Goal: Information Seeking & Learning: Learn about a topic

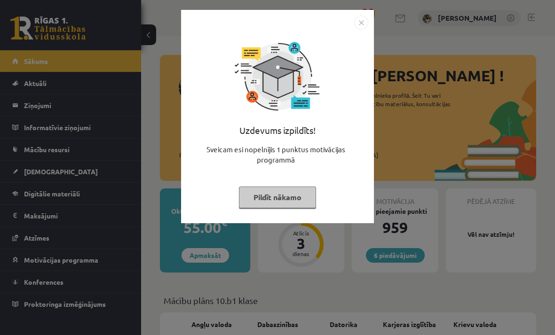
click at [289, 199] on button "Pildīt nākamo" at bounding box center [277, 198] width 77 height 22
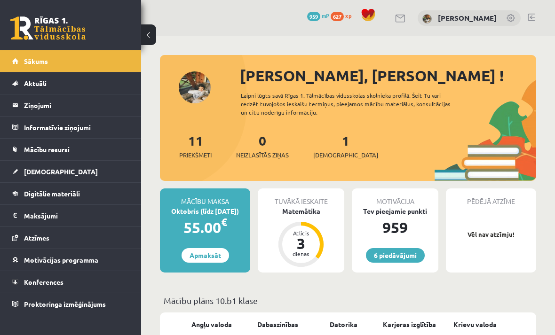
click at [301, 212] on div "Matemātika" at bounding box center [301, 211] width 87 height 10
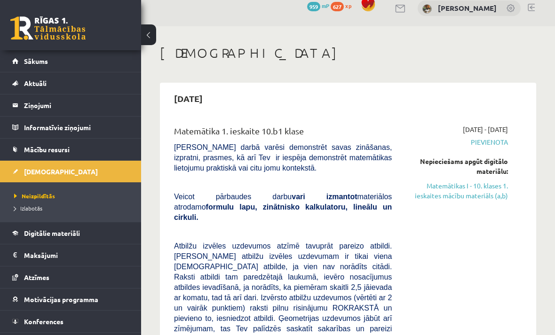
scroll to position [13, 0]
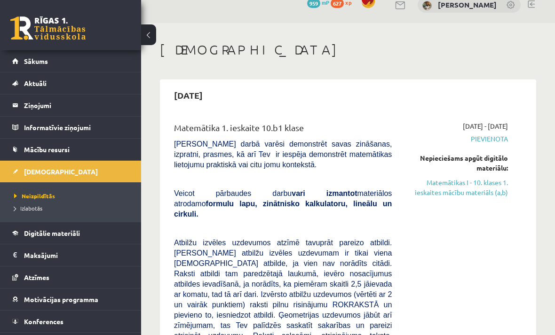
click at [488, 191] on link "Matemātikas I - 10. klases 1. ieskaites mācību materiāls (a,b)" at bounding box center [457, 188] width 102 height 20
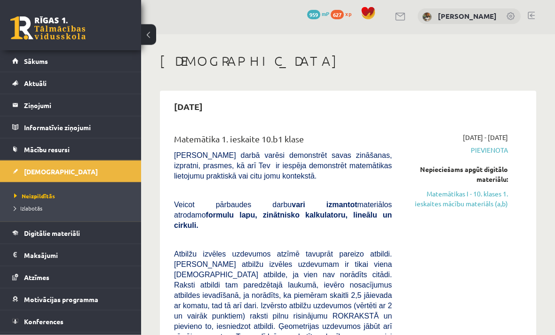
scroll to position [0, 0]
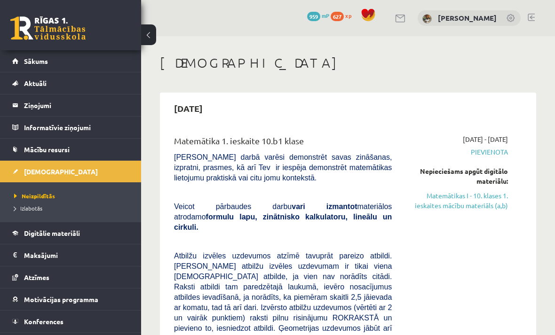
click at [501, 192] on link "Matemātikas I - 10. klases 1. ieskaites mācību materiāls (a,b)" at bounding box center [457, 201] width 102 height 20
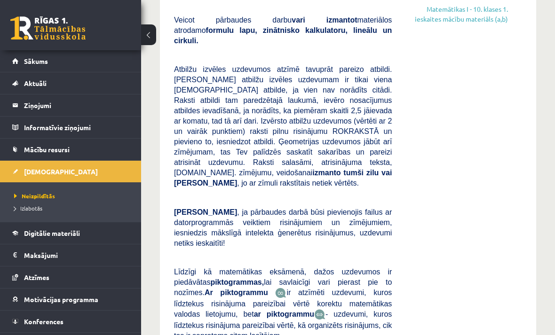
scroll to position [187, 0]
click at [480, 14] on link "Matemātikas I - 10. klases 1. ieskaites mācību materiāls (a,b)" at bounding box center [457, 14] width 102 height 20
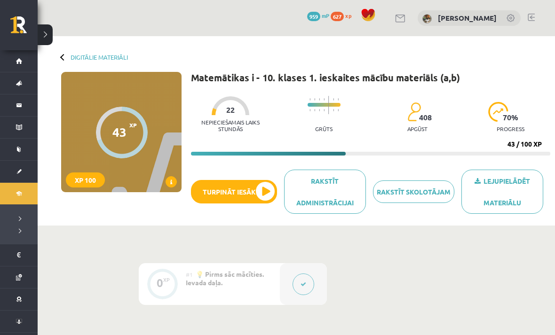
click at [263, 194] on button "Turpināt iesākto" at bounding box center [234, 192] width 86 height 24
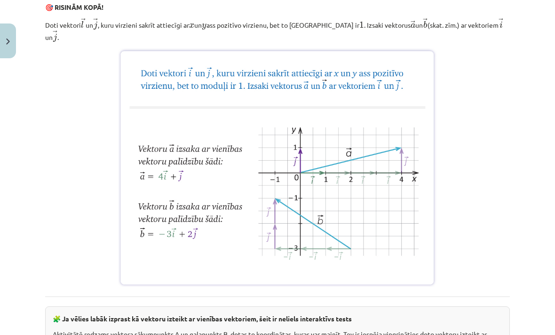
scroll to position [668, 0]
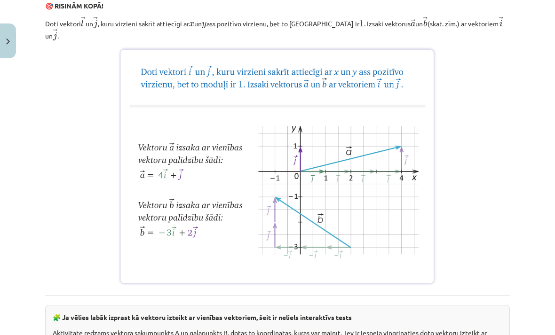
click at [416, 176] on img at bounding box center [277, 166] width 319 height 239
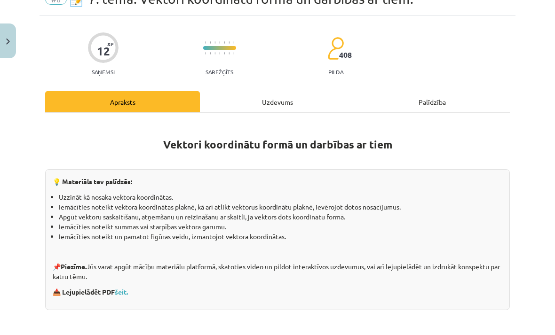
scroll to position [48, 0]
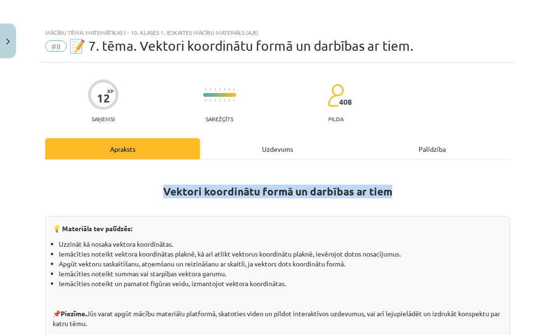
click at [15, 40] on button "Close" at bounding box center [8, 41] width 16 height 35
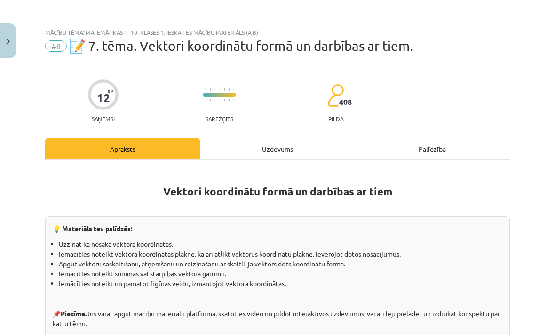
scroll to position [0, 0]
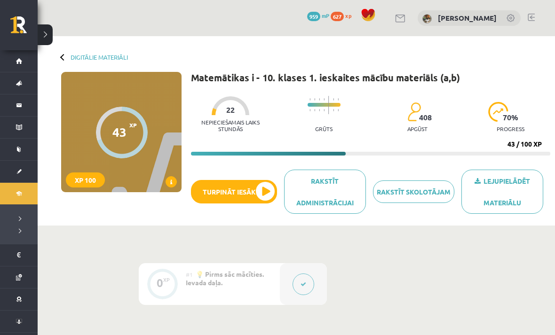
click at [290, 283] on div at bounding box center [303, 284] width 47 height 42
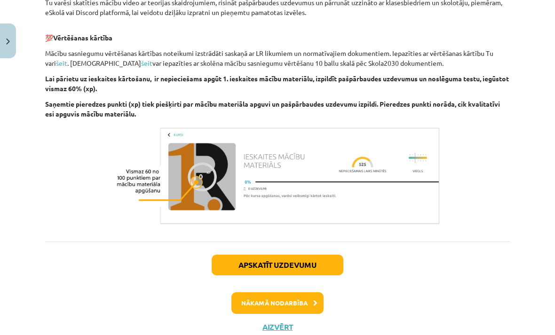
click at [304, 299] on button "Nākamā nodarbība" at bounding box center [277, 304] width 92 height 22
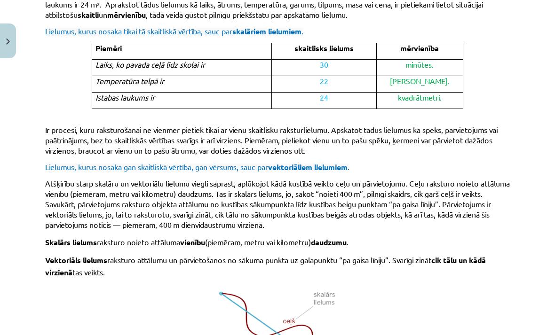
scroll to position [437, 0]
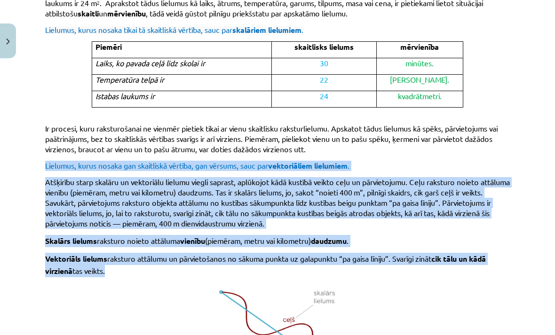
click at [419, 288] on p at bounding box center [277, 333] width 465 height 101
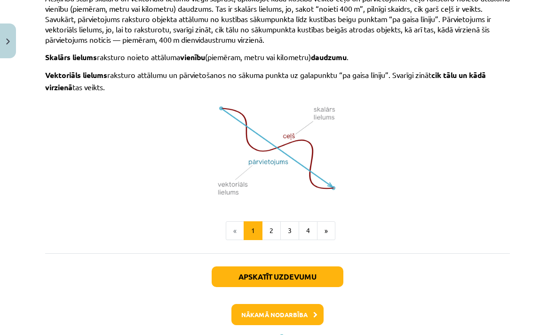
scroll to position [620, 0]
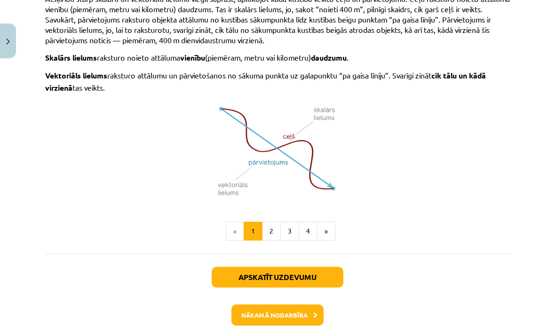
click at [303, 135] on img at bounding box center [277, 150] width 129 height 101
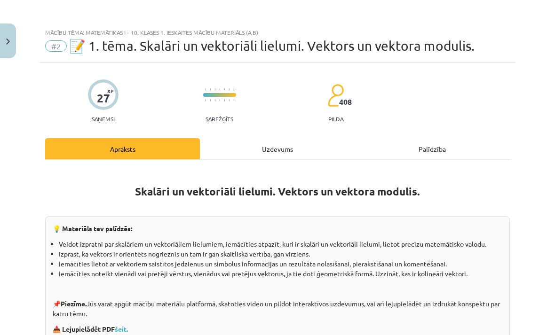
scroll to position [0, 0]
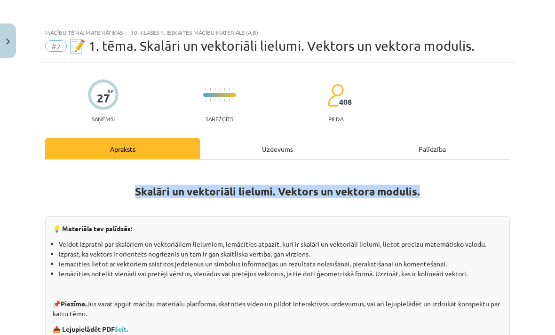
copy strong "Skalāri un vektoriāli lielumi. Vektors un vektora modulis."
click at [401, 270] on li "Iemācīties noteikt vienādi vai pretēji vērstus, vienādus vai pretējus vektorus,…" at bounding box center [281, 274] width 444 height 10
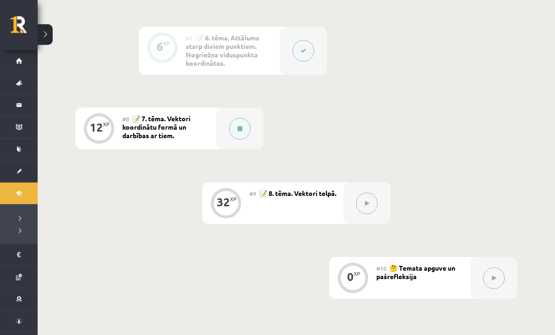
scroll to position [689, 0]
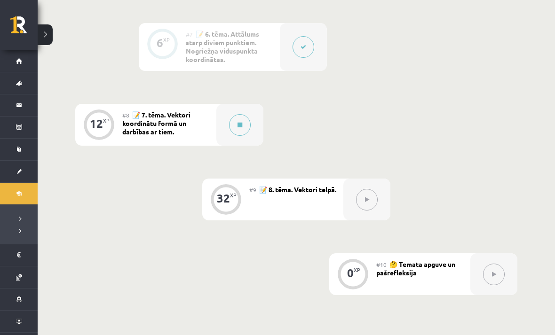
click at [312, 53] on button at bounding box center [304, 47] width 22 height 22
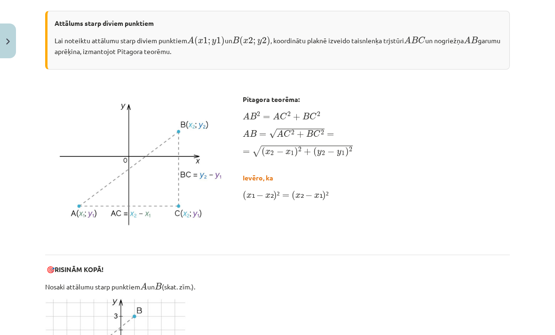
scroll to position [378, 0]
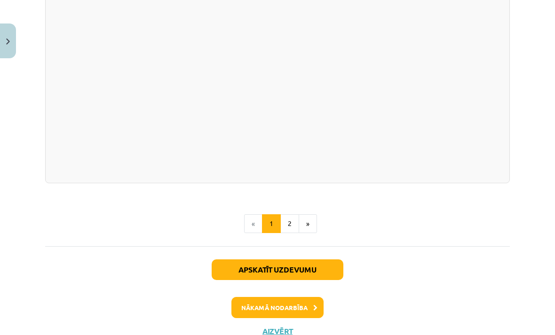
click at [312, 305] on button "Nākamā nodarbība" at bounding box center [277, 308] width 92 height 22
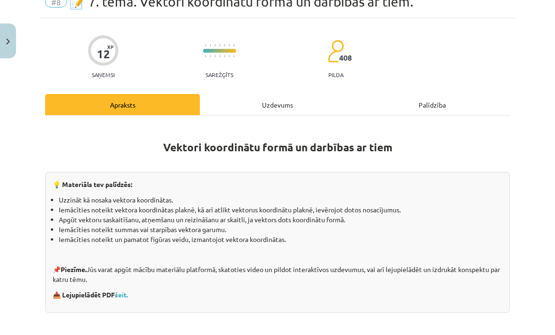
scroll to position [44, 0]
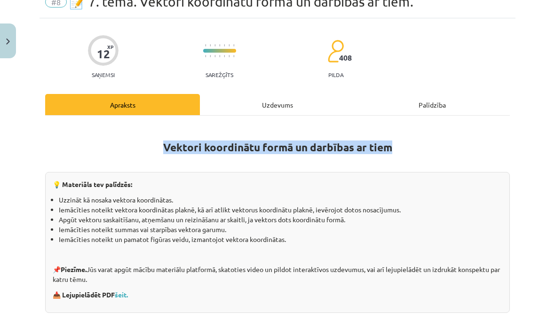
click at [363, 305] on div "💡 Materiāls tev palīdzēs: Uzzināt kā nosaka vektora koordinātas. Iemācīties not…" at bounding box center [277, 242] width 465 height 141
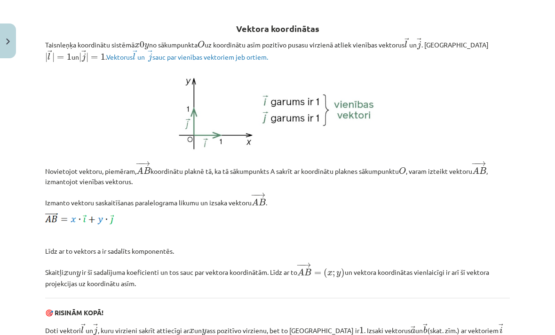
scroll to position [361, 0]
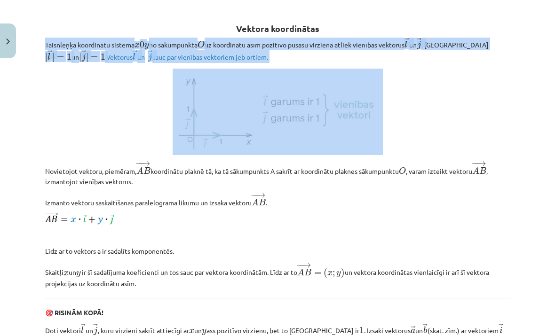
copy div "Taisnleņķa koordinātu sistēmā x 0 y x 0 y no sākumpunkta O O uz koordinātu asīm…"
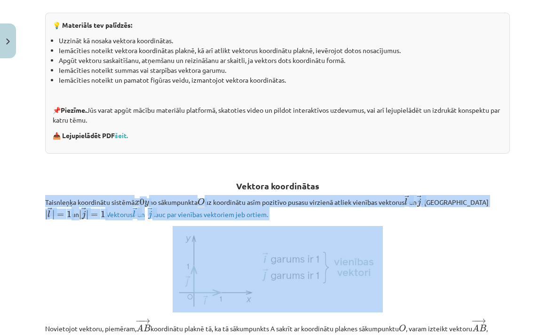
scroll to position [204, 0]
copy div "Taisnleņķa koordinātu sistēmā x 0 y x 0 y no sākumpunkta O O uz koordinātu asīm…"
click at [273, 172] on h2 "Vektora koordinātas" at bounding box center [277, 180] width 465 height 23
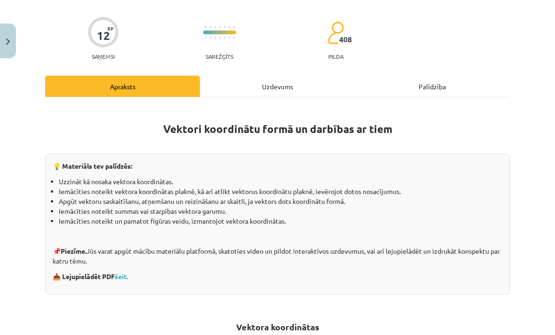
scroll to position [65, 0]
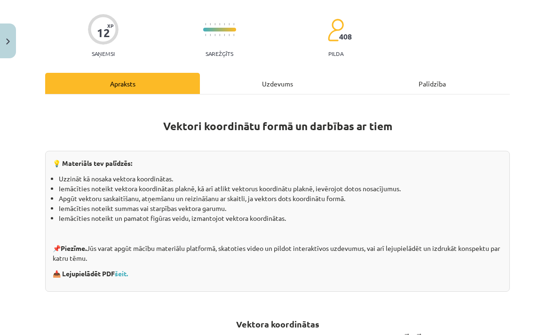
click at [122, 272] on link "šeit." at bounding box center [121, 273] width 13 height 8
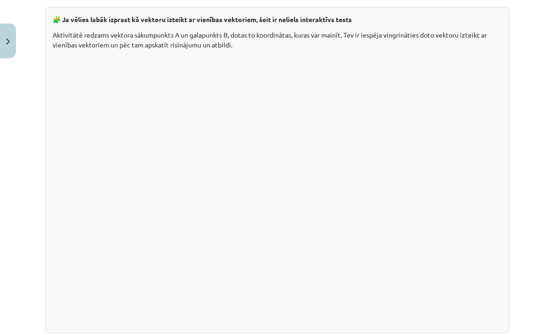
scroll to position [1019, 0]
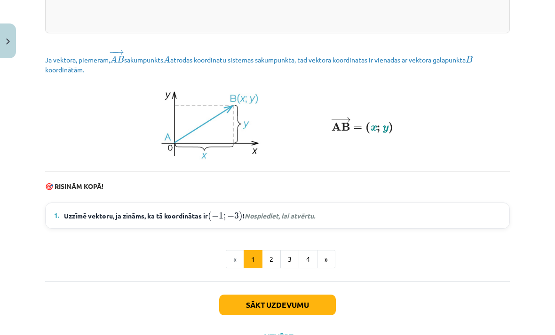
click at [307, 252] on button "4" at bounding box center [308, 259] width 19 height 19
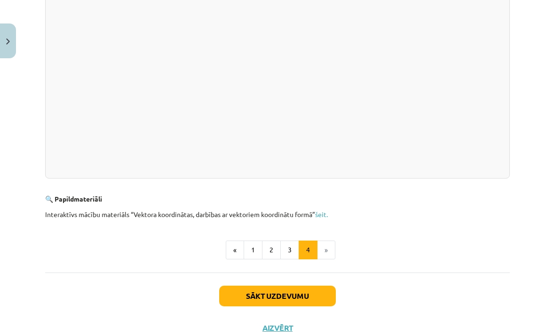
click at [314, 292] on button "Sākt uzdevumu" at bounding box center [277, 296] width 117 height 21
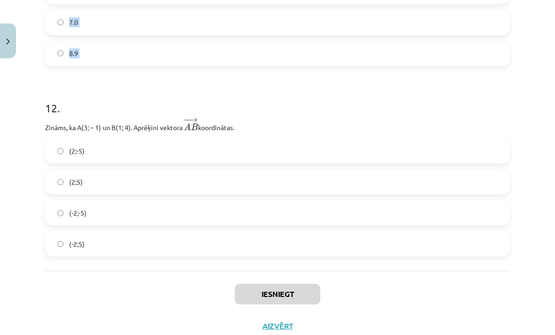
scroll to position [2182, 0]
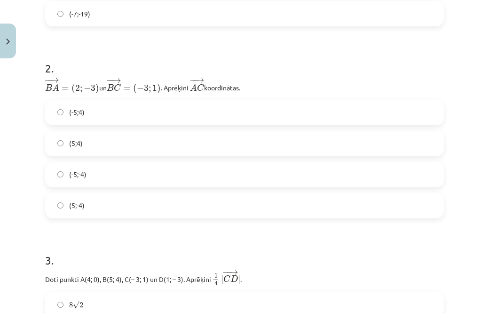
scroll to position [330, 0]
click at [59, 117] on label "(-5;4)" at bounding box center [244, 113] width 397 height 24
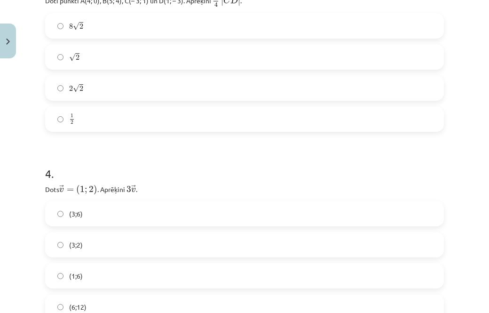
scroll to position [609, 0]
click at [55, 59] on label "√ 2 2" at bounding box center [244, 57] width 397 height 24
click at [69, 244] on label "(3;2)" at bounding box center [244, 245] width 397 height 24
click at [65, 212] on label "(3;6)" at bounding box center [244, 214] width 397 height 24
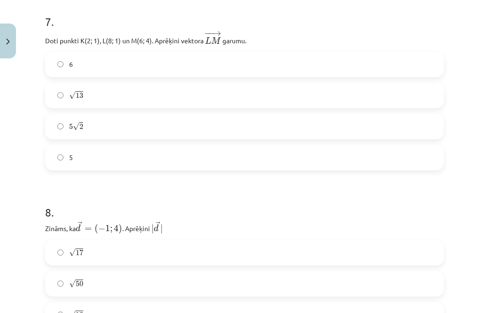
scroll to position [1329, 0]
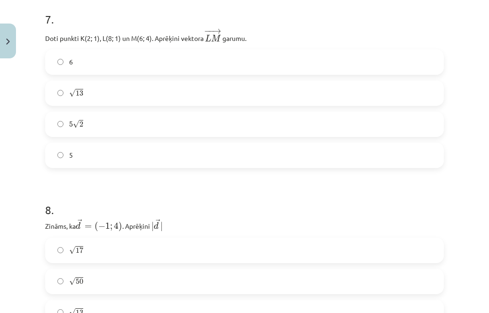
click at [56, 95] on label "√ 13 13" at bounding box center [244, 93] width 397 height 24
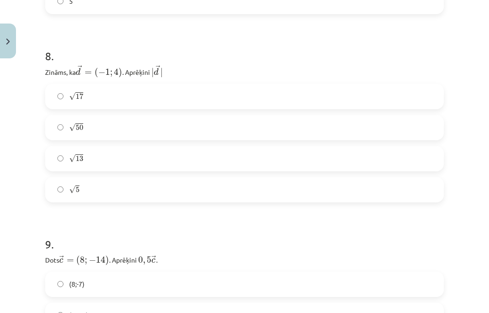
click at [57, 104] on label "√ 17 17" at bounding box center [244, 97] width 397 height 24
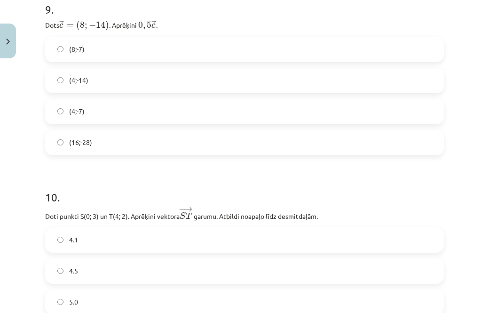
scroll to position [1719, 0]
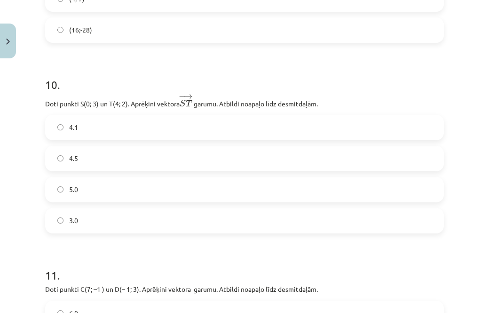
click at [53, 131] on label "4.1" at bounding box center [244, 128] width 397 height 24
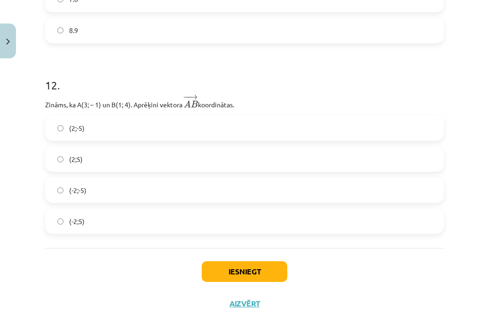
scroll to position [2205, 0]
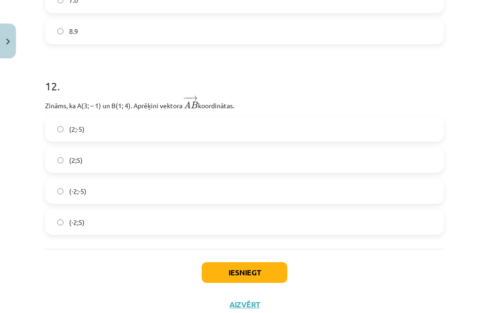
click at [69, 221] on label "(-2;5)" at bounding box center [244, 222] width 397 height 24
click at [228, 273] on button "Iesniegt" at bounding box center [245, 272] width 86 height 21
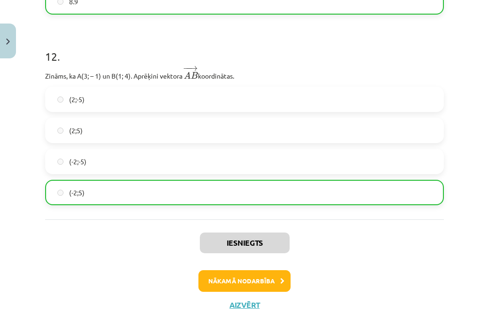
click at [265, 278] on button "Nākamā nodarbība" at bounding box center [244, 281] width 92 height 22
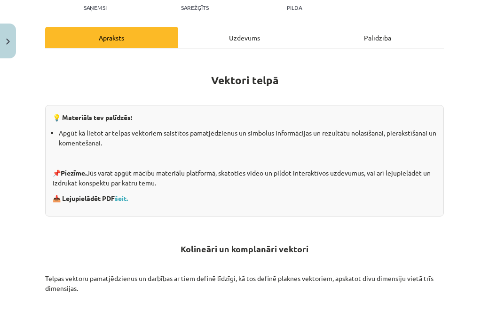
scroll to position [125, 0]
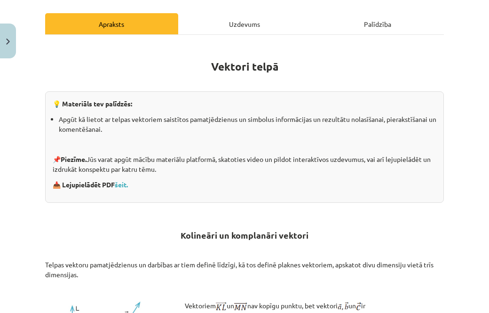
click at [127, 187] on link "šeit." at bounding box center [121, 184] width 13 height 8
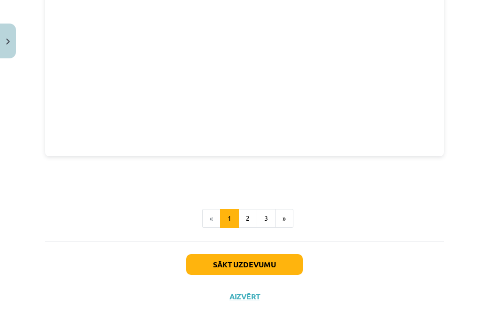
click at [282, 271] on button "Sākt uzdevumu" at bounding box center [244, 264] width 117 height 21
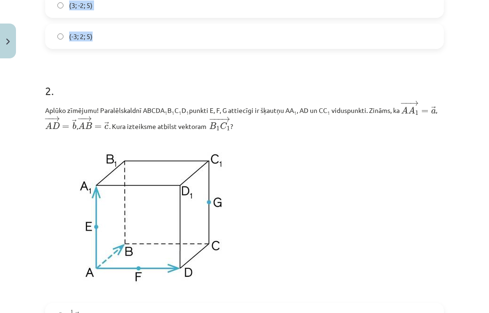
scroll to position [329, 0]
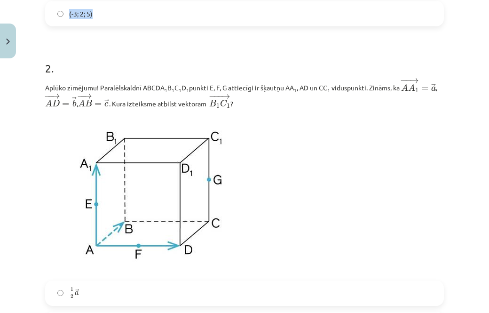
click at [341, 138] on p at bounding box center [244, 195] width 399 height 160
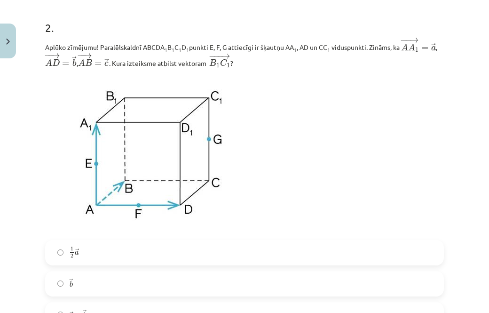
scroll to position [370, 0]
click at [115, 184] on img at bounding box center [152, 154] width 214 height 160
click at [368, 156] on p at bounding box center [244, 154] width 399 height 160
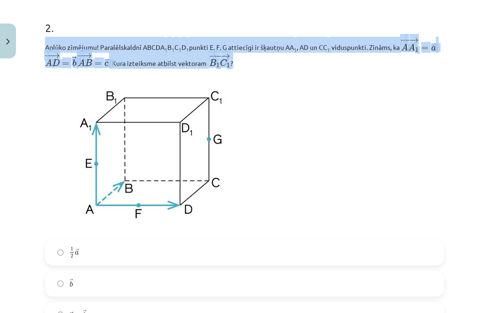
copy p "Aplūko zīmējumu! Paralēlskaldnī ABCDA 1 B 1 C 1 D 1 punkti E, F, G attiecīgi ir…"
click at [394, 145] on p at bounding box center [244, 154] width 399 height 160
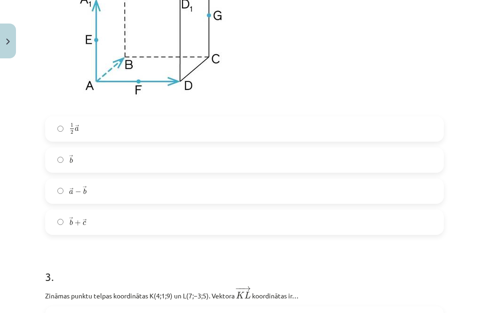
scroll to position [493, 0]
click at [53, 168] on label "→ b b →" at bounding box center [244, 160] width 397 height 24
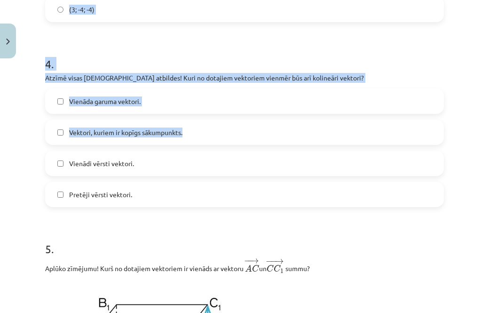
scroll to position [930, 0]
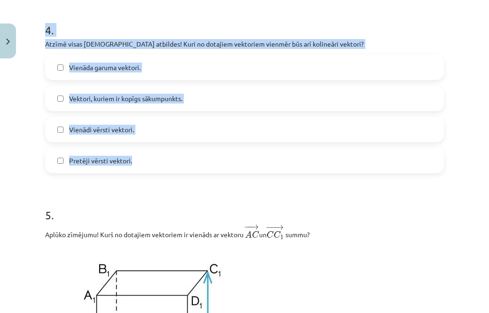
copy form "Zināmas punktu telpas koordinātas ﻿K(4;1;9)﻿ un ﻿L(7;−3;5)﻿. Vektora ﻿ − − → K …"
click at [247, 201] on h1 "5 ." at bounding box center [244, 206] width 399 height 29
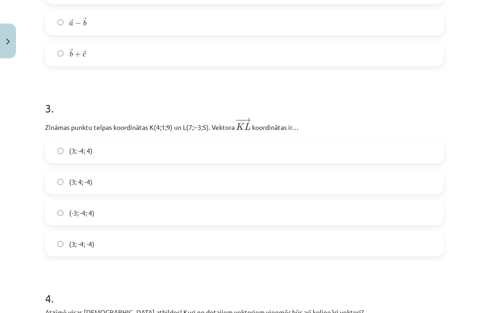
scroll to position [662, 0]
click at [76, 254] on label "(3; -4; -4)" at bounding box center [244, 244] width 397 height 24
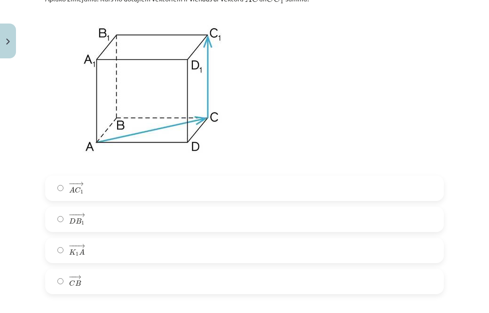
scroll to position [1166, 0]
click at [128, 199] on label "− − → A C 1 A C 1 →" at bounding box center [244, 187] width 397 height 24
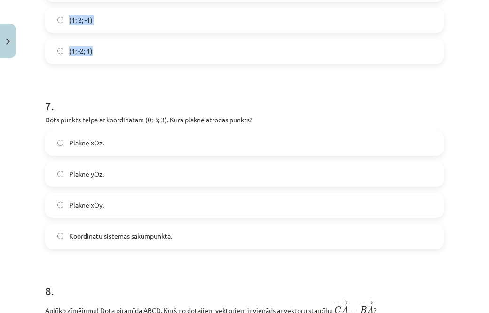
scroll to position [1585, 0]
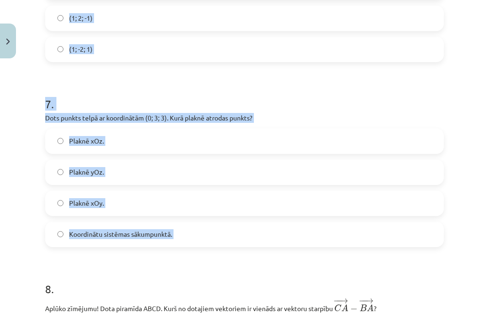
copy form "Doti vektori ﻿ → a ( 5 ; − 1 ; 1 ) a → ( 5 ; − 1 ; 1 ) un ﻿ → b ( − 2 ; 1 ; 0 )…"
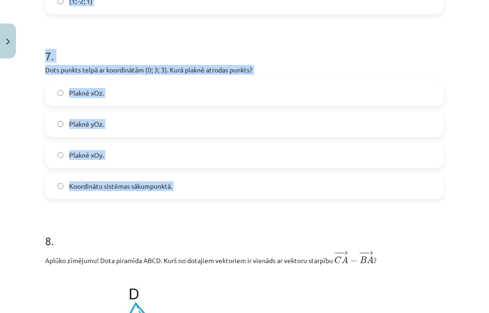
scroll to position [1631, 0]
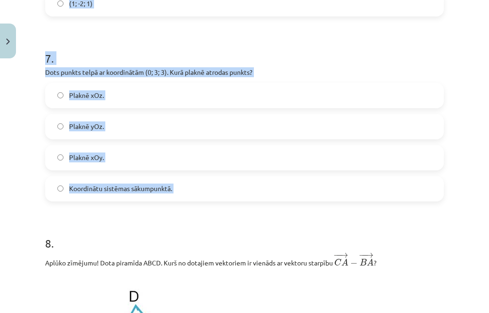
click at [333, 246] on h1 "8 ." at bounding box center [244, 234] width 399 height 29
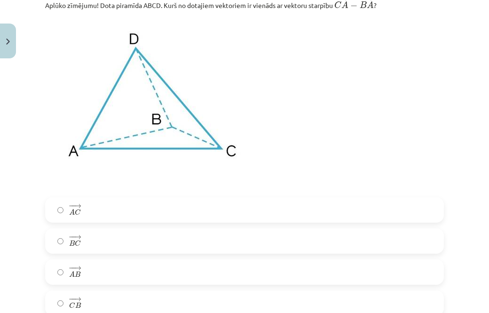
scroll to position [1889, 0]
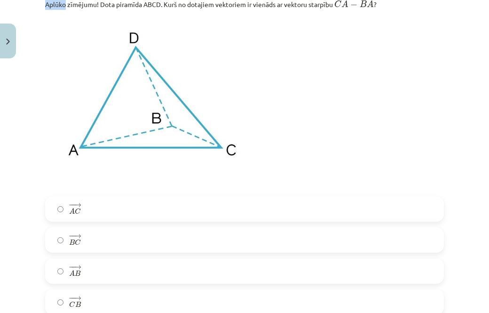
click at [68, 27] on img at bounding box center [152, 95] width 214 height 160
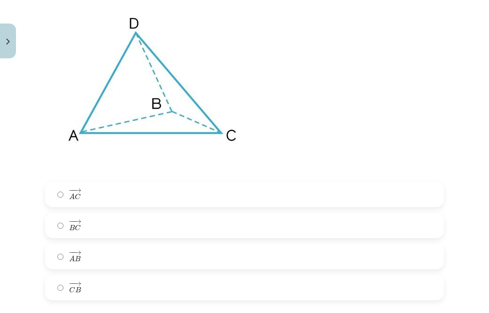
scroll to position [1904, 0]
click at [58, 237] on label "− − → B C B C →" at bounding box center [244, 225] width 397 height 24
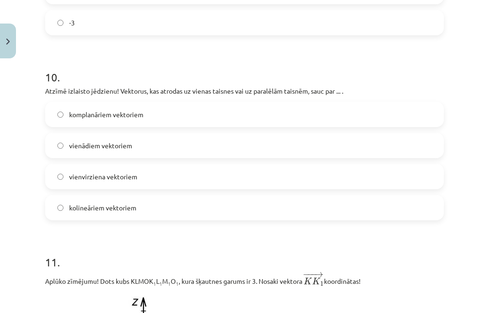
scroll to position [2521, 0]
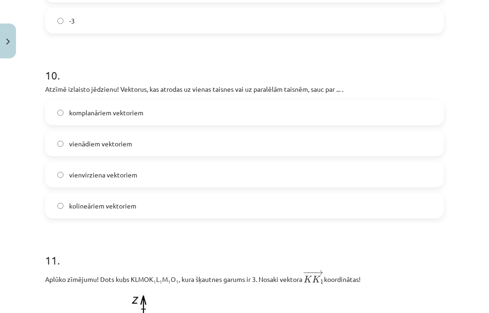
click at [47, 136] on label "vienādiem vektoriem" at bounding box center [244, 144] width 397 height 24
click at [50, 100] on div "10 . Atzīmē izlaisto jēdzienu! Vektorus, kas atrodas uz vienas taisnes vai uz p…" at bounding box center [244, 135] width 399 height 166
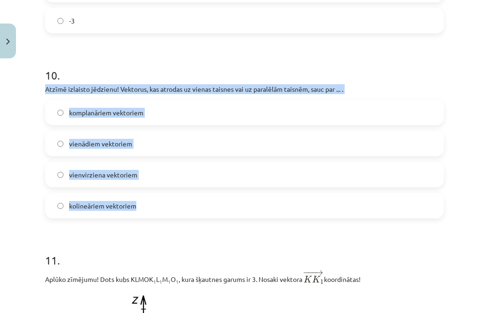
copy div "Atzīmē izlaisto jēdzienu! Vektorus, kas atrodas uz vienas taisnes vai uz paralē…"
click at [86, 59] on h1 "10 ." at bounding box center [244, 66] width 399 height 29
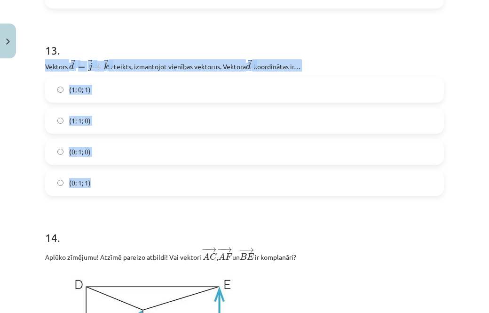
scroll to position [3443, 0]
click at [122, 42] on h1 "13 ." at bounding box center [244, 41] width 399 height 29
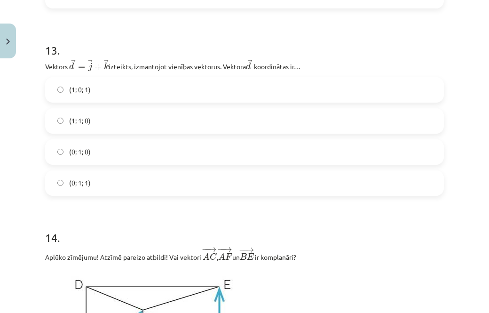
click at [56, 193] on label "(0; 1; 1)" at bounding box center [244, 183] width 397 height 24
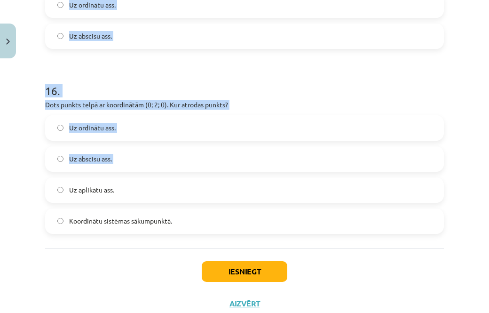
scroll to position [4105, 0]
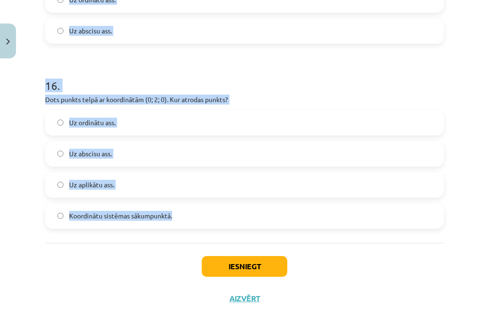
copy form "Dots punkts telpā ar koordinātām (– 5; 0; 0). Kur atrodas punkts? Koordinātu si…"
click at [144, 252] on div "Iesniegt Aizvērt" at bounding box center [244, 276] width 399 height 66
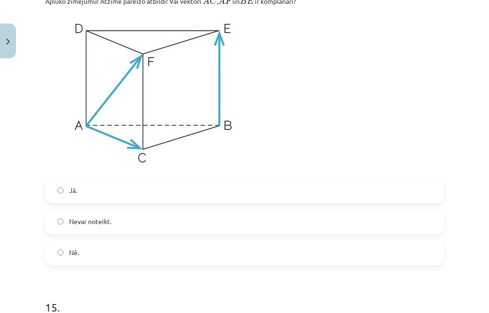
scroll to position [3699, 0]
click at [86, 261] on label "Nē." at bounding box center [244, 253] width 397 height 24
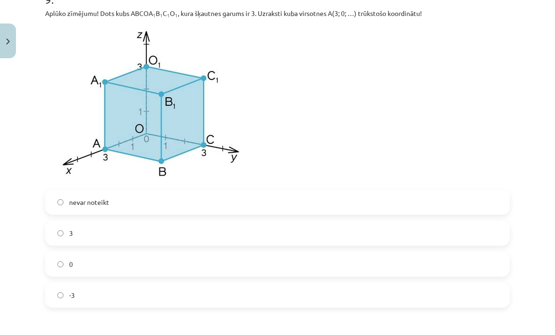
scroll to position [2250, 0]
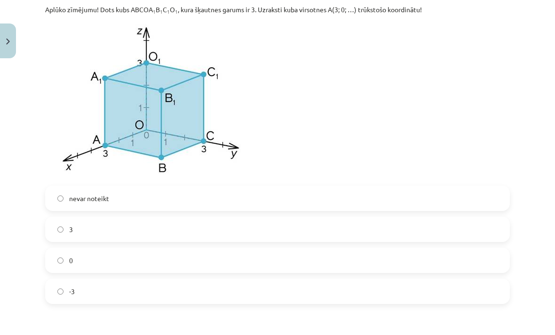
click at [72, 235] on span "3" at bounding box center [71, 230] width 4 height 10
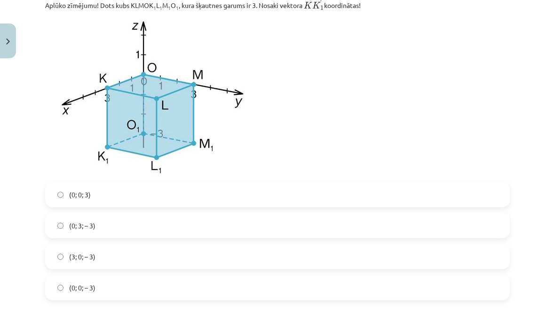
scroll to position [2794, 0]
click at [59, 225] on label "(0; 3; – 3)" at bounding box center [277, 226] width 463 height 24
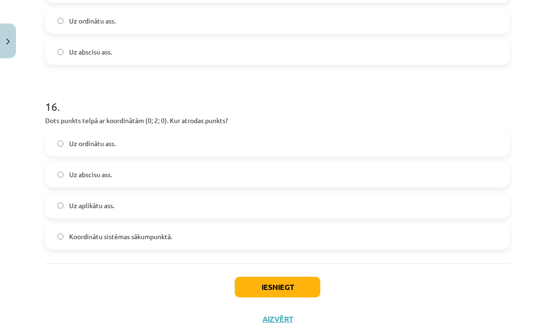
scroll to position [4083, 0]
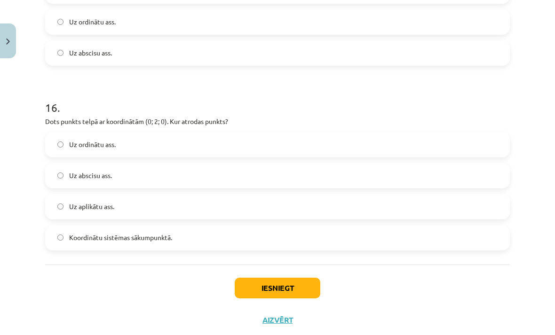
click at [262, 291] on button "Iesniegt" at bounding box center [278, 288] width 86 height 21
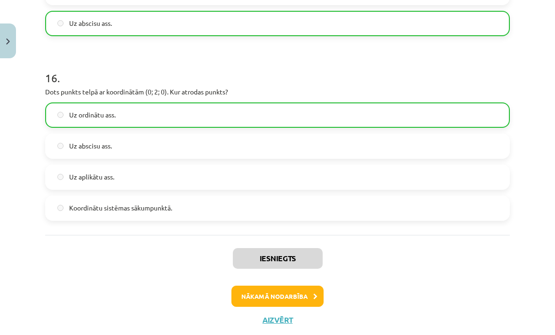
click at [304, 300] on button "Nākamā nodarbība" at bounding box center [277, 297] width 92 height 22
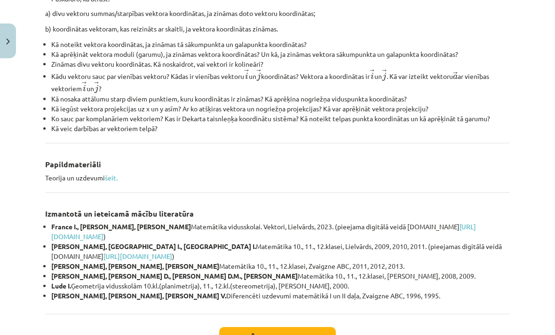
scroll to position [339, 0]
click at [113, 178] on link "šeit." at bounding box center [111, 178] width 13 height 8
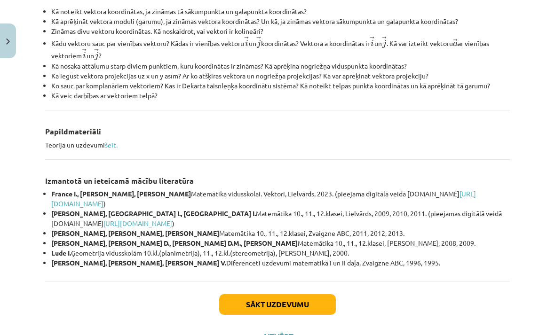
click at [301, 296] on button "Sākt uzdevumu" at bounding box center [277, 304] width 117 height 21
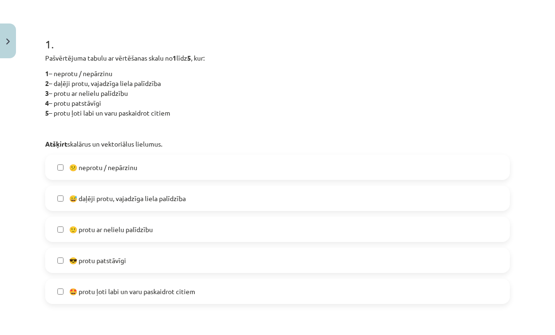
scroll to position [166, 0]
click at [335, 199] on label "😅 daļēji protu, vajadzīga liela palīdzība" at bounding box center [277, 199] width 463 height 24
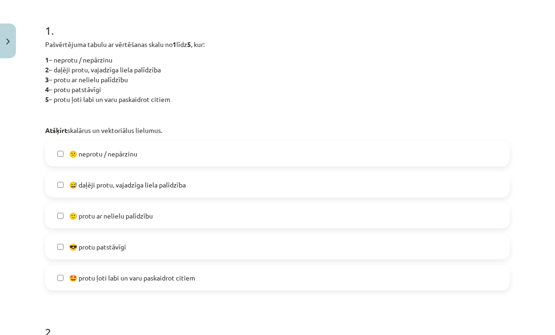
click at [375, 214] on label "🙂 protu ar nelielu palīdzību" at bounding box center [277, 216] width 463 height 24
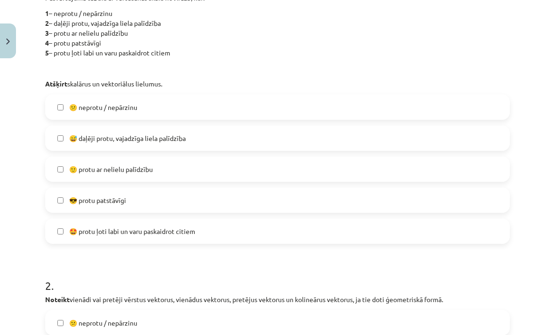
click at [381, 134] on label "😅 daļēji protu, vajadzīga liela palīdzība" at bounding box center [277, 139] width 463 height 24
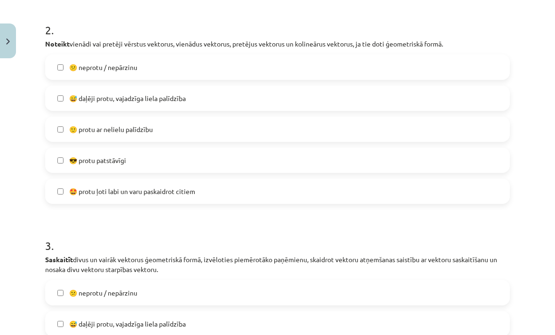
scroll to position [482, 0]
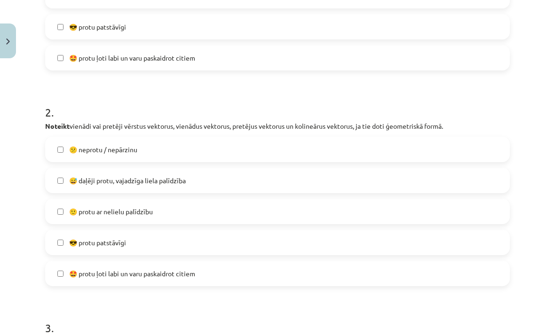
click at [400, 208] on label "🙂 protu ar nelielu palīdzību" at bounding box center [277, 212] width 463 height 24
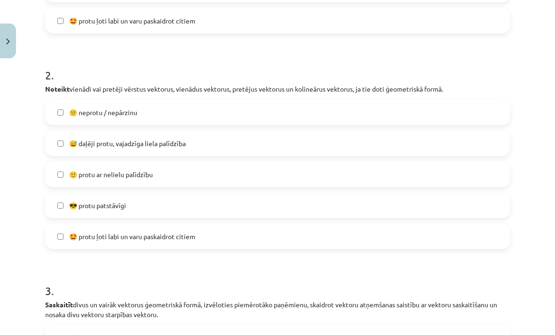
scroll to position [437, 0]
click at [348, 198] on label "😎 protu patstāvīgi" at bounding box center [277, 206] width 463 height 24
click at [349, 178] on label "🙂 protu ar nelielu palīdzību" at bounding box center [277, 175] width 463 height 24
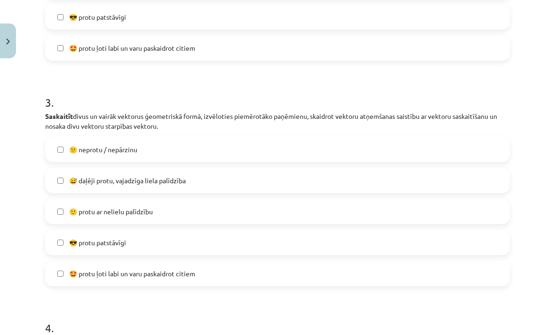
click at [367, 210] on label "🙂 protu ar nelielu palīdzību" at bounding box center [277, 212] width 463 height 24
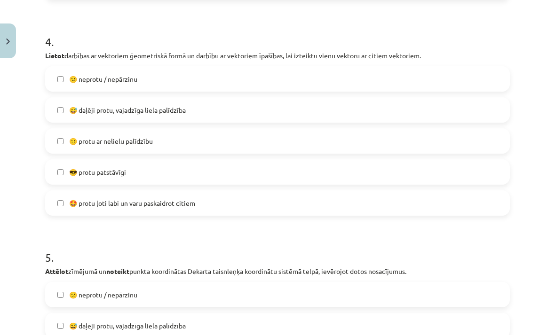
scroll to position [915, 0]
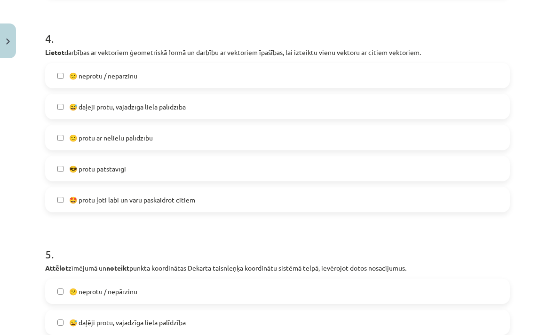
click at [384, 136] on label "🙂 protu ar nelielu palīdzību" at bounding box center [277, 138] width 463 height 24
click at [384, 140] on label "🙂 protu ar nelielu palīdzību" at bounding box center [277, 138] width 463 height 24
click at [377, 148] on label "🙂 protu ar nelielu palīdzību" at bounding box center [277, 138] width 463 height 24
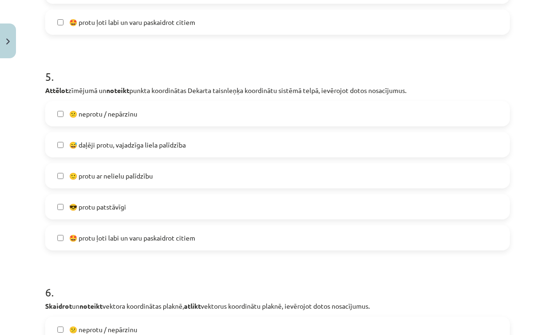
scroll to position [1093, 0]
click at [371, 172] on label "🙂 protu ar nelielu palīdzību" at bounding box center [277, 176] width 463 height 24
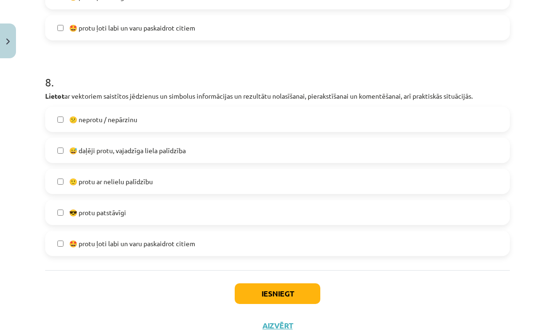
scroll to position [1734, 0]
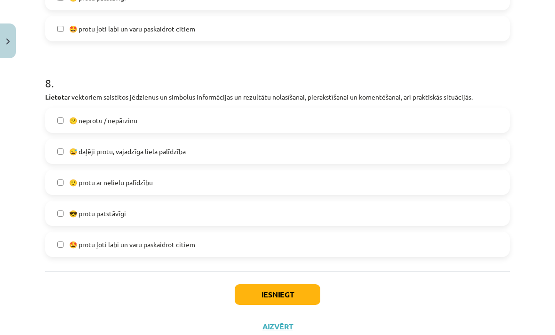
click at [385, 211] on label "😎 protu patstāvīgi" at bounding box center [277, 214] width 463 height 24
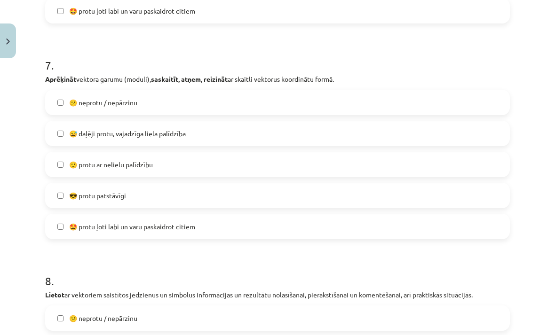
scroll to position [1536, 0]
click at [383, 187] on label "😎 protu patstāvīgi" at bounding box center [277, 196] width 463 height 24
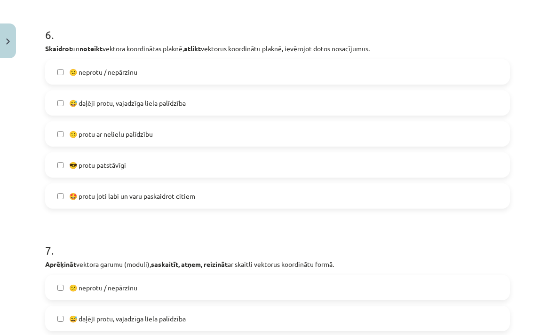
click at [387, 145] on label "🙂 protu ar nelielu palīdzību" at bounding box center [277, 134] width 463 height 24
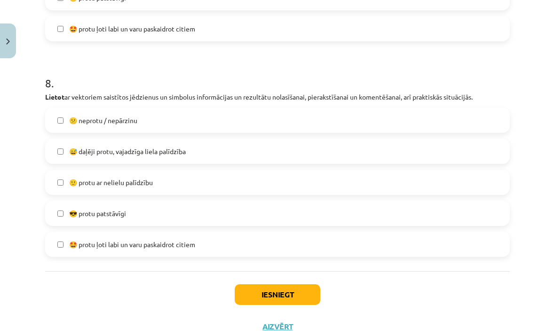
scroll to position [1734, 0]
click at [285, 303] on button "Iesniegt" at bounding box center [278, 295] width 86 height 21
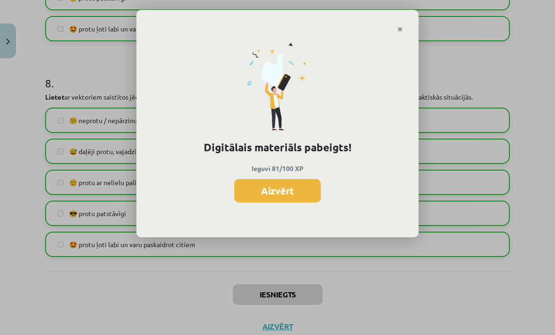
click at [303, 193] on button "Aizvērt" at bounding box center [277, 191] width 87 height 24
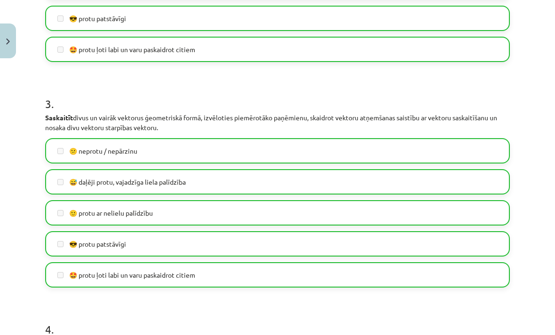
scroll to position [624, 0]
click at [7, 41] on img "Close" at bounding box center [8, 42] width 4 height 6
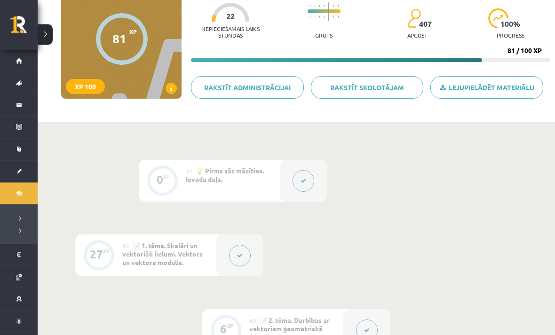
scroll to position [0, 0]
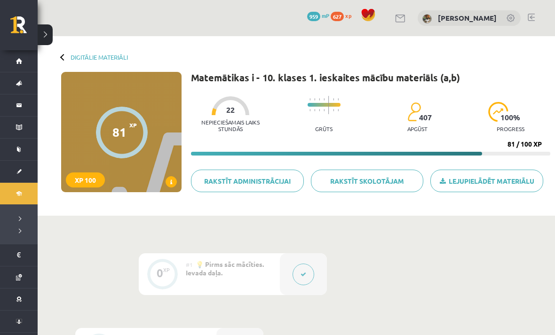
click at [21, 67] on link "Sākums" at bounding box center [19, 61] width 38 height 22
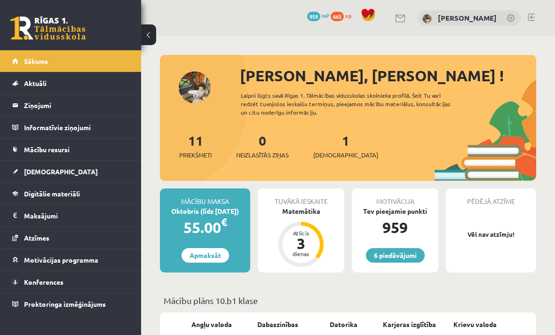
click at [34, 96] on legend "Ziņojumi 0" at bounding box center [76, 106] width 105 height 22
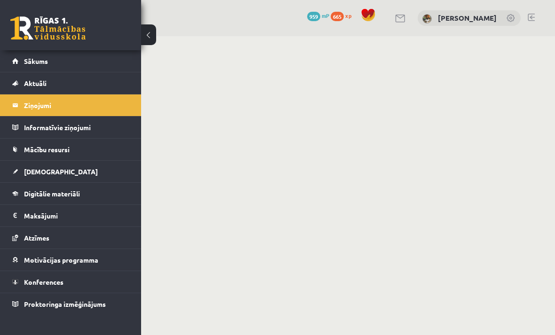
click at [21, 78] on link "Aktuāli" at bounding box center [70, 83] width 117 height 22
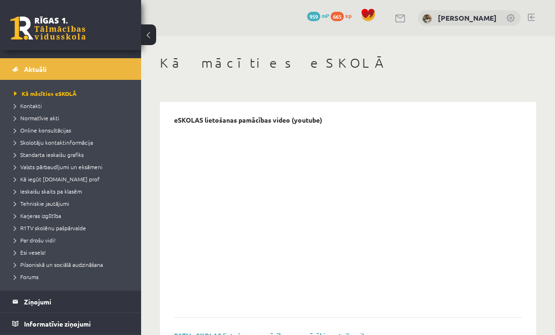
scroll to position [16, 0]
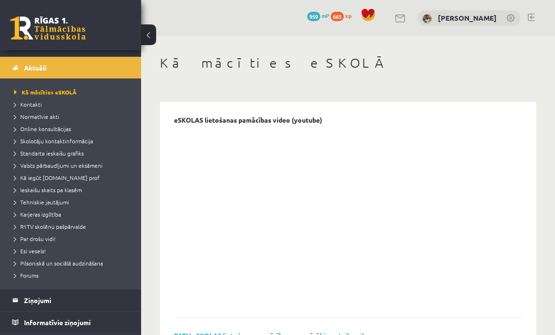
click at [37, 182] on link "Kā iegūt [DOMAIN_NAME] prof" at bounding box center [73, 178] width 118 height 8
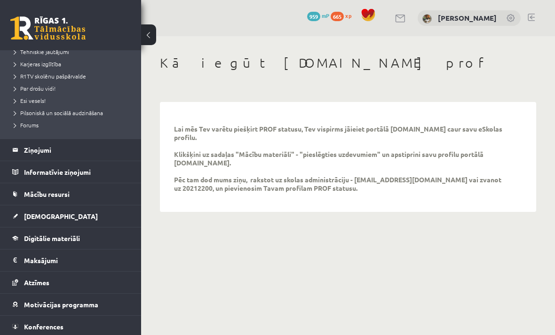
scroll to position [160, 0]
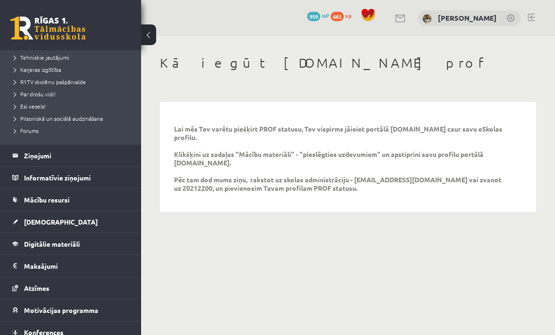
click at [28, 182] on legend "Informatīvie ziņojumi 0" at bounding box center [76, 178] width 105 height 22
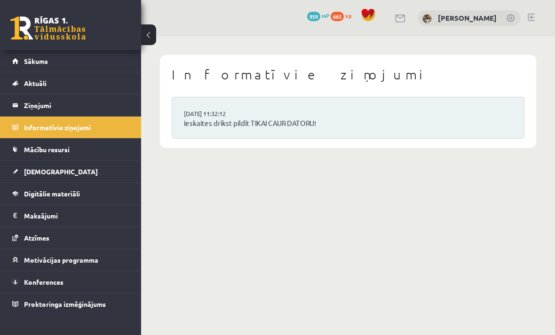
click at [19, 174] on link "[DEMOGRAPHIC_DATA]" at bounding box center [70, 172] width 117 height 22
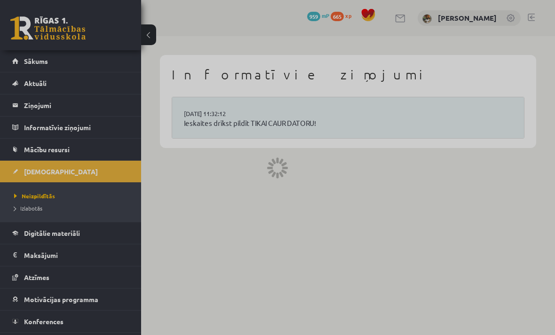
click at [22, 152] on link "Mācību resursi" at bounding box center [70, 150] width 117 height 22
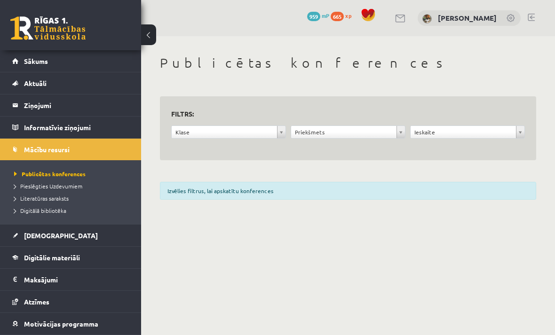
click at [28, 189] on span "Pieslēgties Uzdevumiem" at bounding box center [48, 186] width 68 height 8
click at [26, 70] on link "Sākums" at bounding box center [70, 61] width 117 height 22
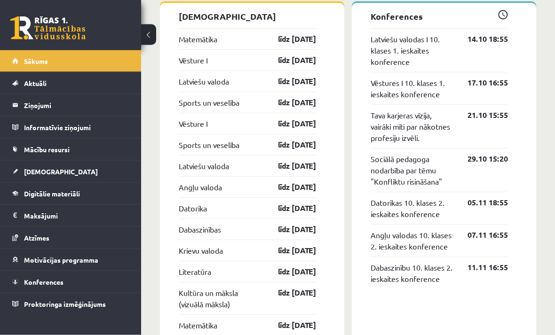
scroll to position [874, 0]
click at [14, 103] on link "Ziņojumi 0" at bounding box center [70, 106] width 117 height 22
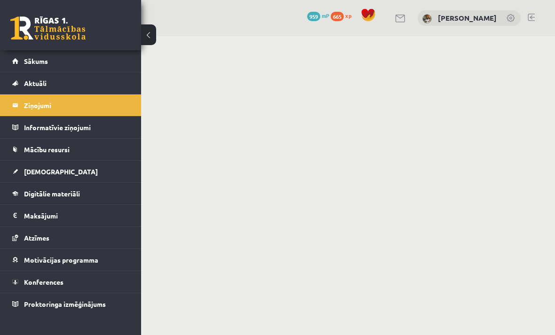
click at [13, 90] on link "Aktuāli" at bounding box center [70, 83] width 117 height 22
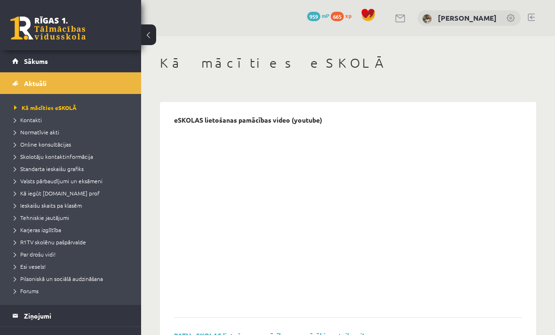
click at [20, 92] on link "Aktuāli" at bounding box center [70, 83] width 117 height 22
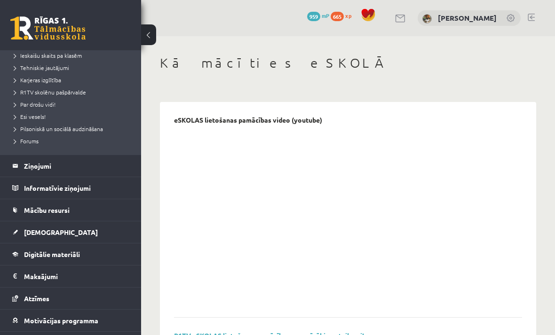
scroll to position [158, 0]
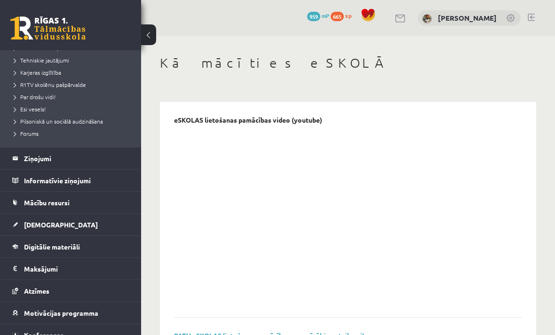
click at [37, 187] on legend "Informatīvie ziņojumi 0" at bounding box center [76, 181] width 105 height 22
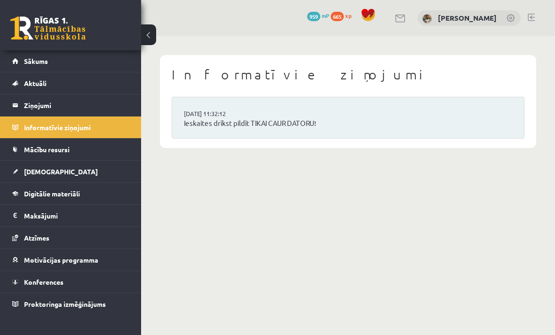
click at [23, 105] on link "Ziņojumi 0" at bounding box center [70, 106] width 117 height 22
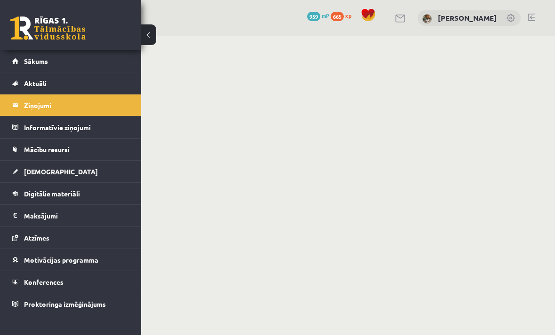
click at [27, 145] on span "Mācību resursi" at bounding box center [47, 149] width 46 height 8
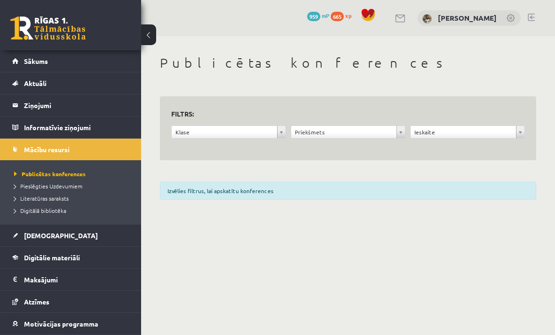
click at [41, 230] on link "[DEMOGRAPHIC_DATA]" at bounding box center [70, 236] width 117 height 22
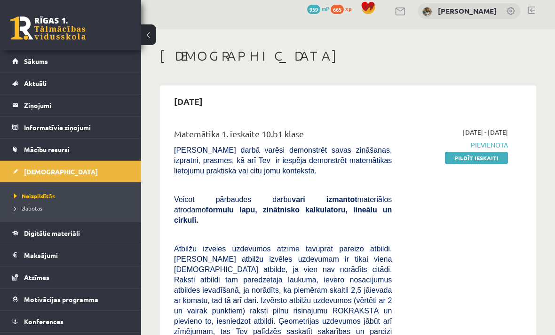
scroll to position [8, 0]
